Goal: Transaction & Acquisition: Purchase product/service

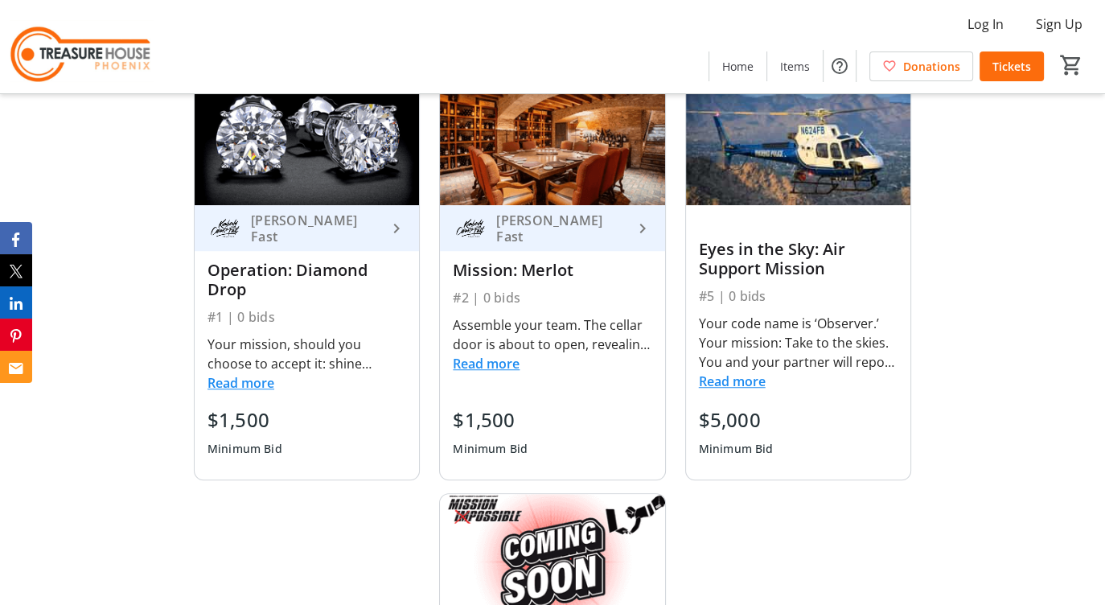
scroll to position [1126, 0]
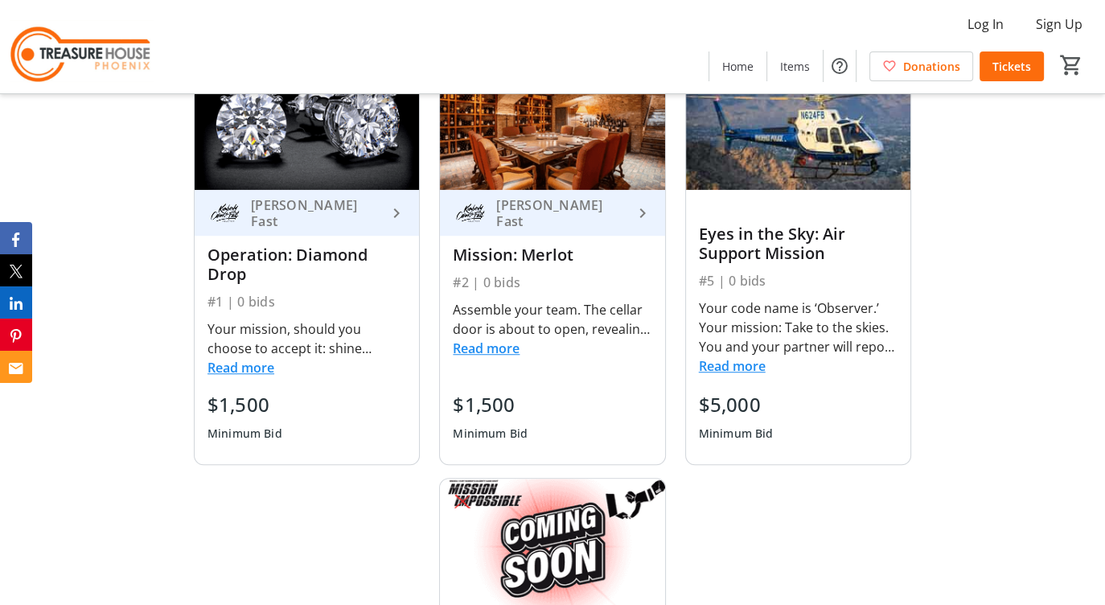
click at [490, 358] on button "Read more" at bounding box center [486, 348] width 67 height 19
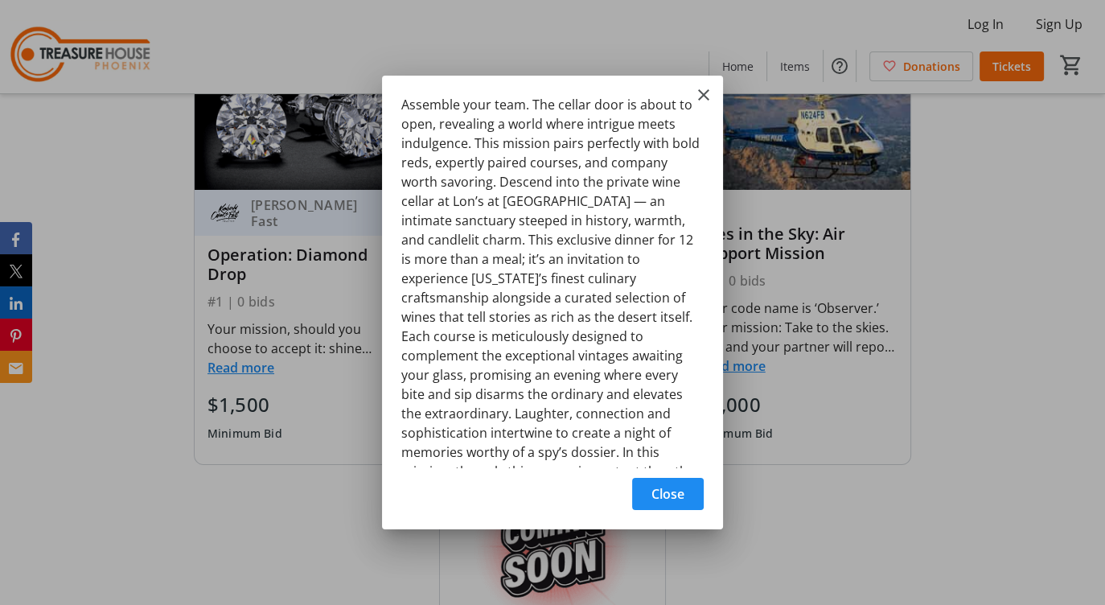
scroll to position [0, 0]
click at [661, 491] on span "Close" at bounding box center [667, 493] width 33 height 19
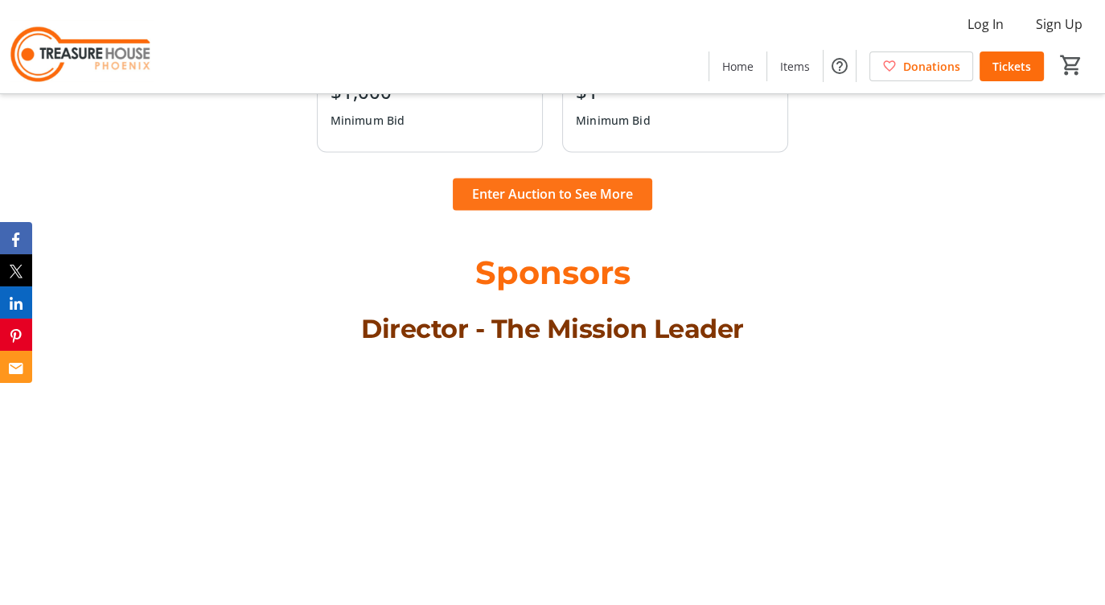
scroll to position [2171, 0]
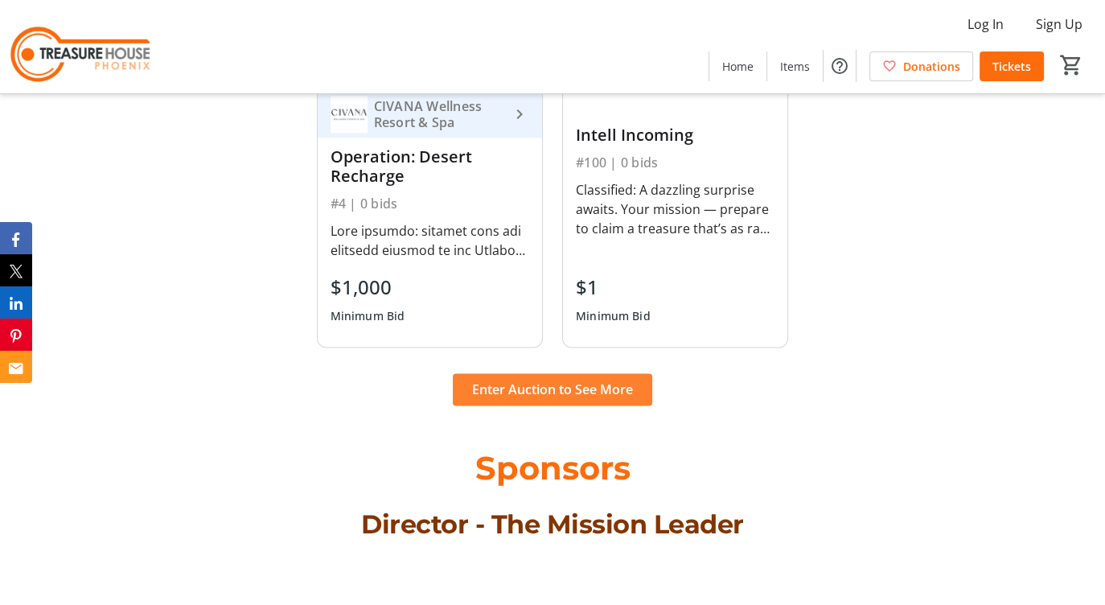
click at [541, 399] on span "Enter Auction to See More" at bounding box center [552, 389] width 161 height 19
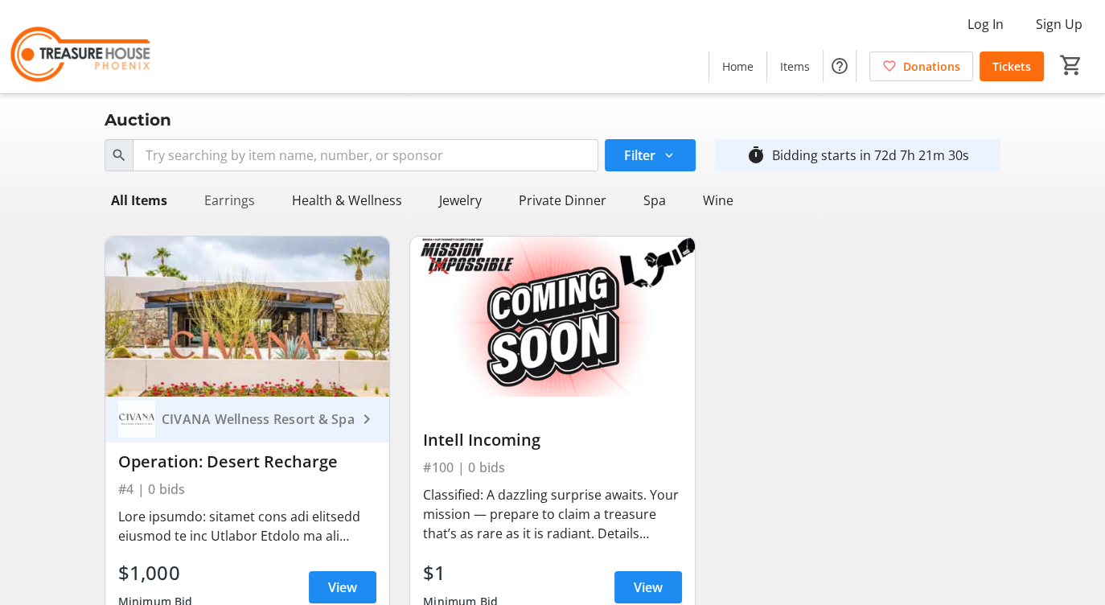
click at [222, 199] on div "Earrings" at bounding box center [230, 200] width 64 height 32
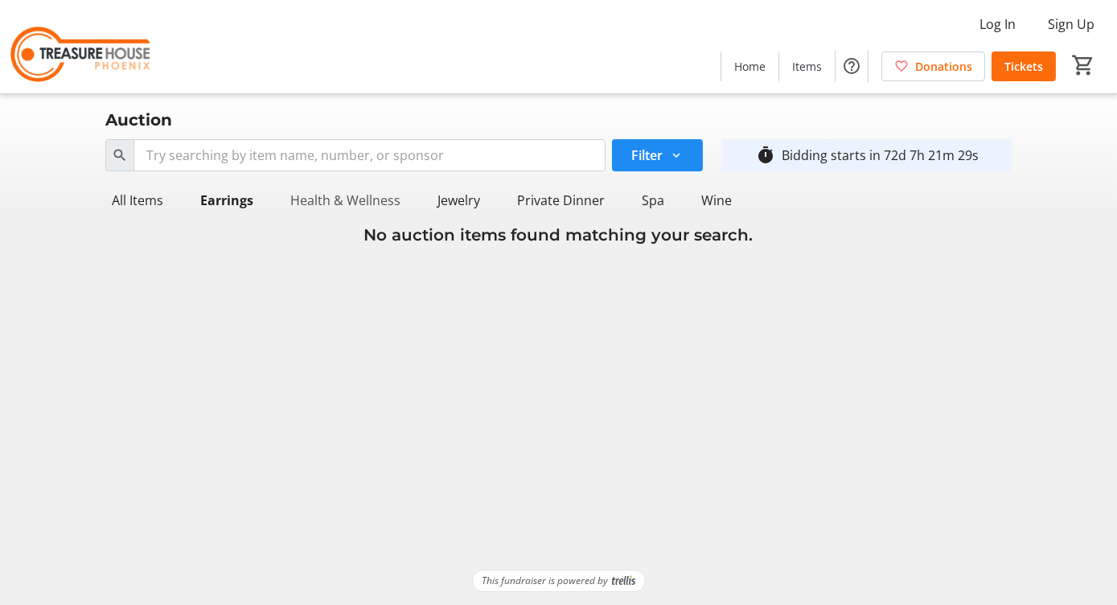
click at [322, 195] on div "Health & Wellness" at bounding box center [345, 200] width 123 height 32
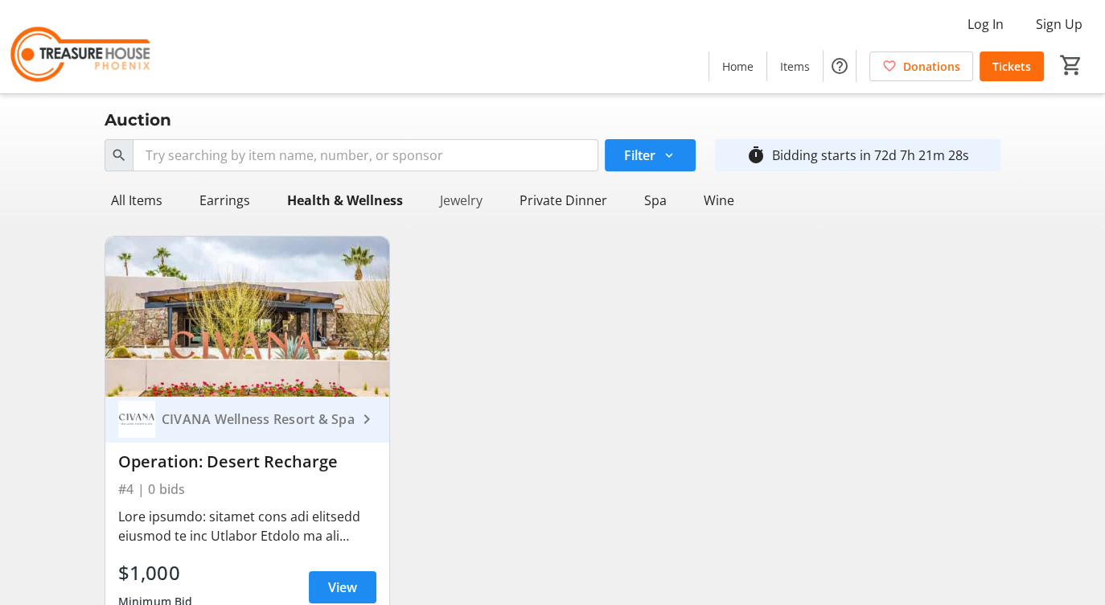
click at [455, 198] on div "Jewelry" at bounding box center [460, 200] width 55 height 32
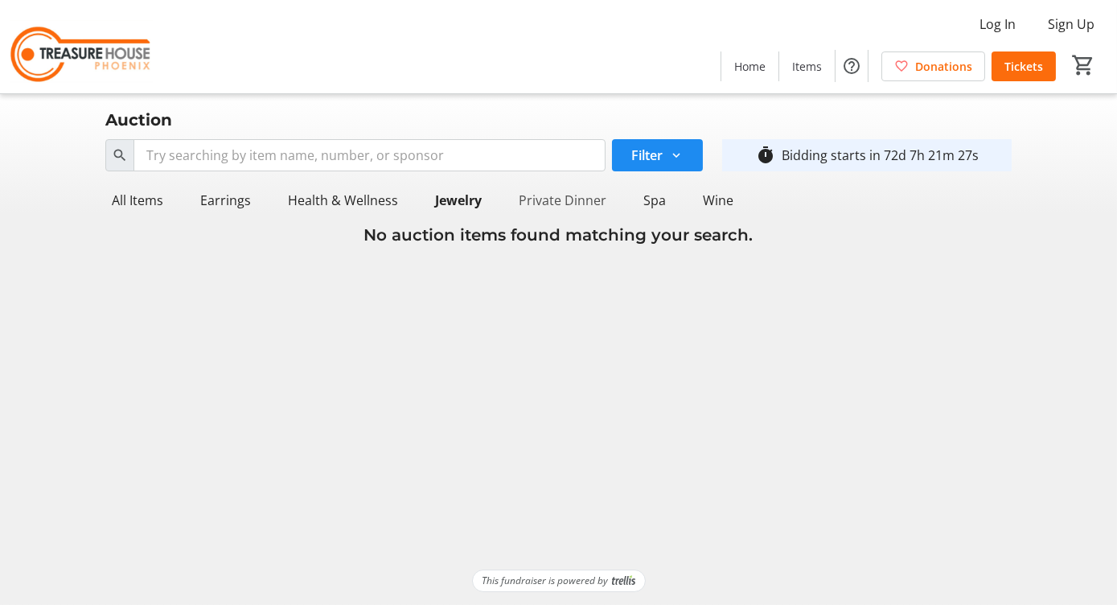
drag, startPoint x: 557, startPoint y: 199, endPoint x: 580, endPoint y: 199, distance: 23.3
click at [557, 199] on div "Private Dinner" at bounding box center [562, 200] width 101 height 32
click at [647, 199] on div "Spa" at bounding box center [656, 200] width 35 height 32
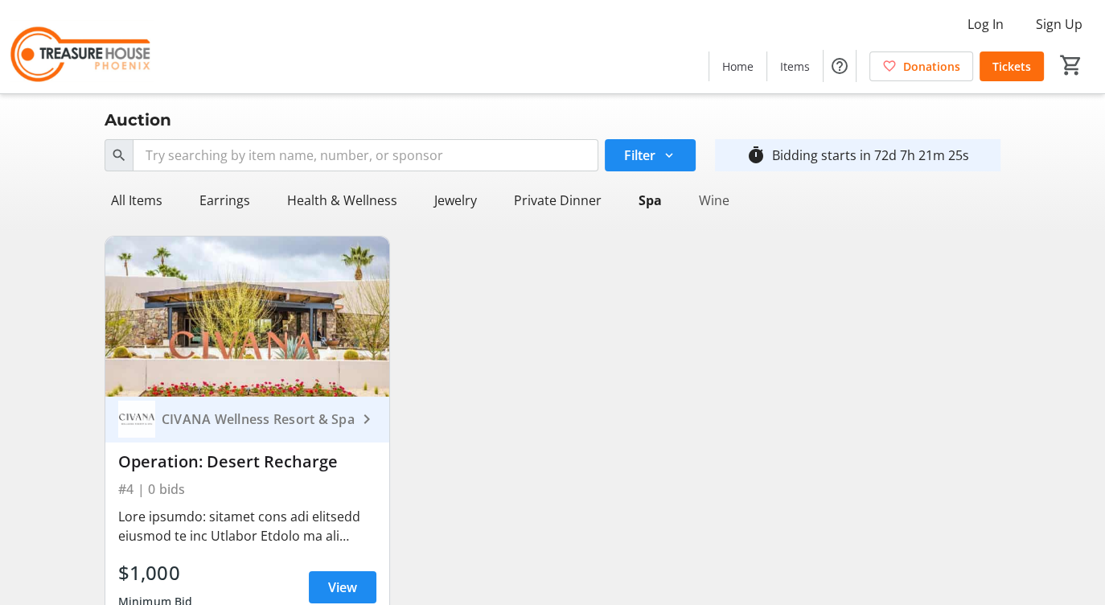
click at [710, 200] on div "Wine" at bounding box center [713, 200] width 43 height 32
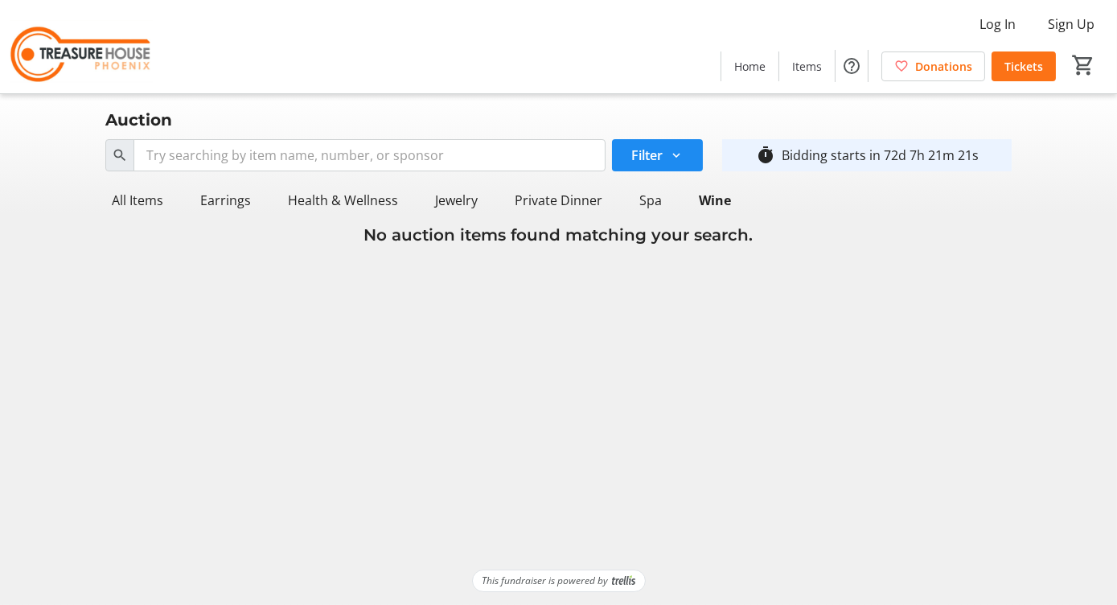
click at [1037, 63] on span "Tickets" at bounding box center [1023, 66] width 39 height 17
